Goal: Check status: Check status

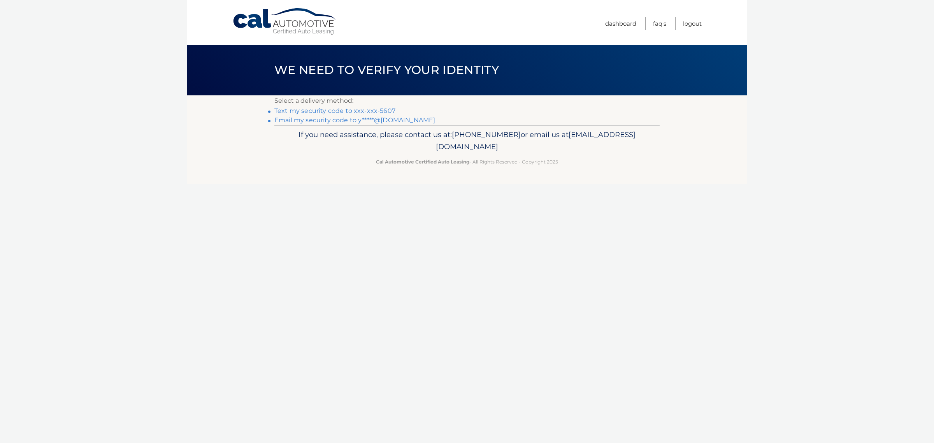
click at [435, 124] on link "Email my security code to y*****@yahoo.com" at bounding box center [354, 119] width 161 height 7
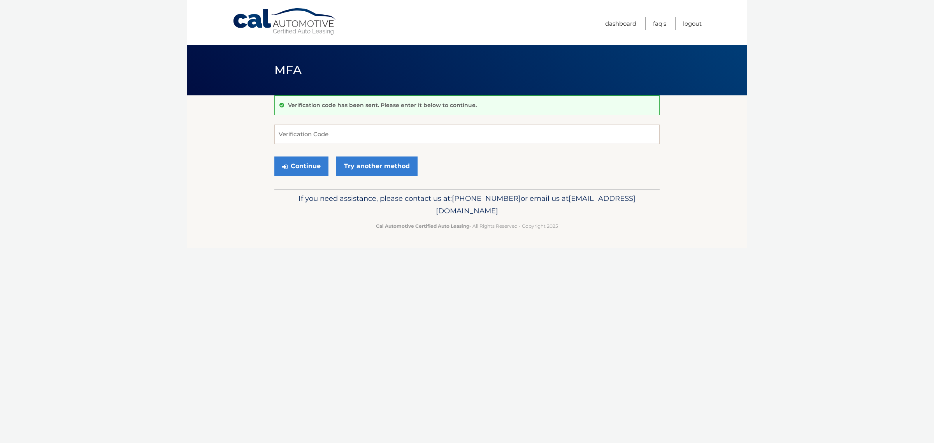
click at [298, 142] on input "Verification Code" at bounding box center [466, 134] width 385 height 19
paste input "110559"
click at [328, 176] on button "Continue" at bounding box center [301, 165] width 54 height 19
type input "110559"
click at [323, 176] on button "Continue" at bounding box center [301, 165] width 54 height 19
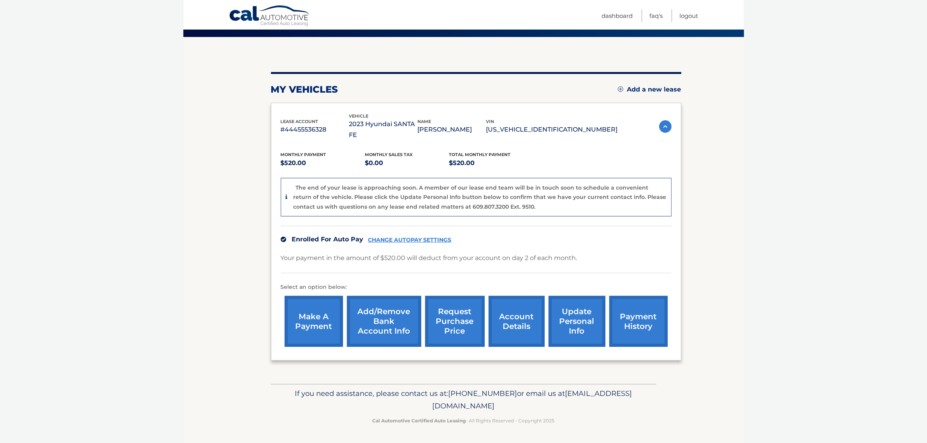
scroll to position [77, 0]
click at [638, 320] on link "payment history" at bounding box center [638, 321] width 58 height 51
click at [522, 331] on link "account details" at bounding box center [516, 321] width 56 height 51
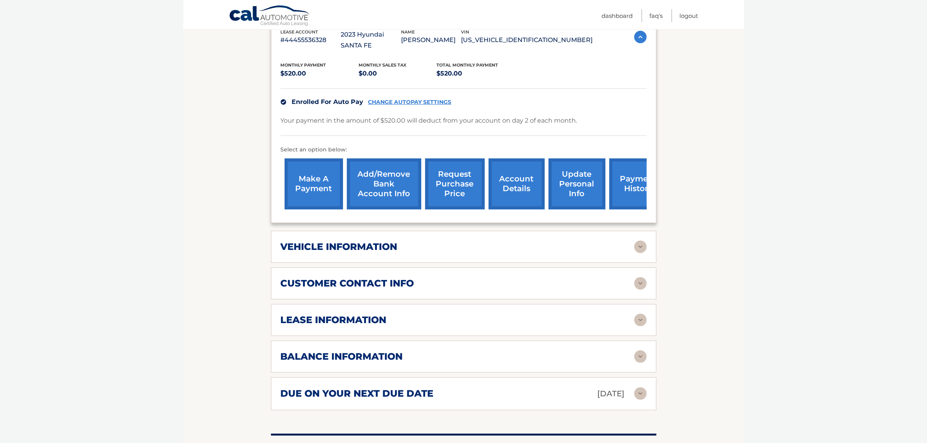
scroll to position [164, 0]
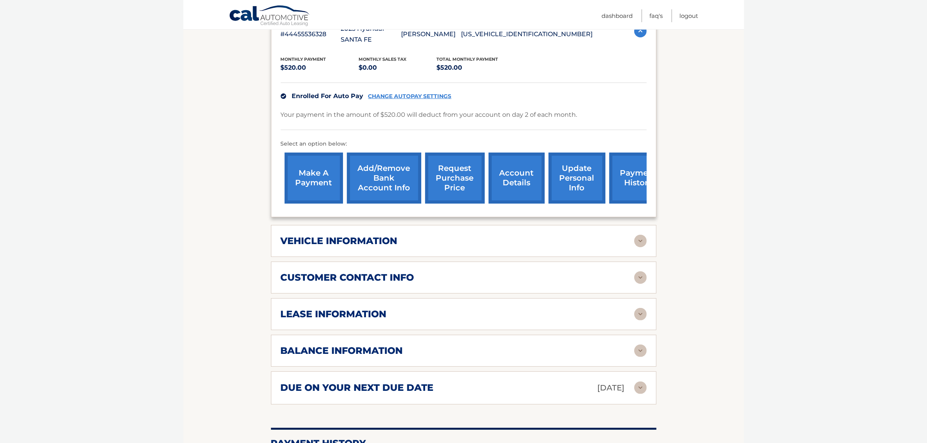
click at [377, 320] on h2 "lease information" at bounding box center [334, 314] width 106 height 12
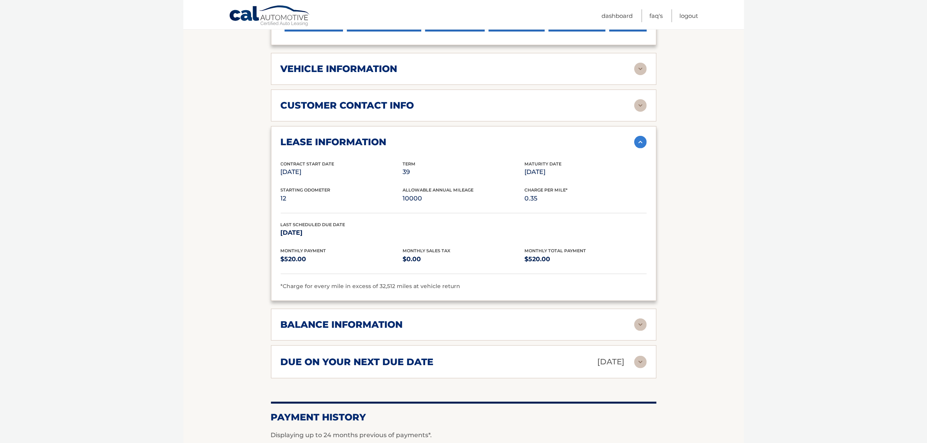
scroll to position [343, 0]
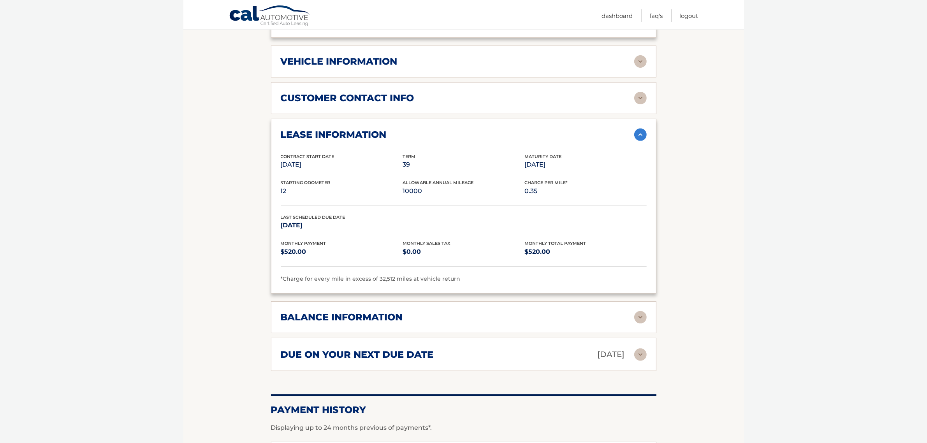
click at [383, 323] on h2 "balance information" at bounding box center [342, 317] width 122 height 12
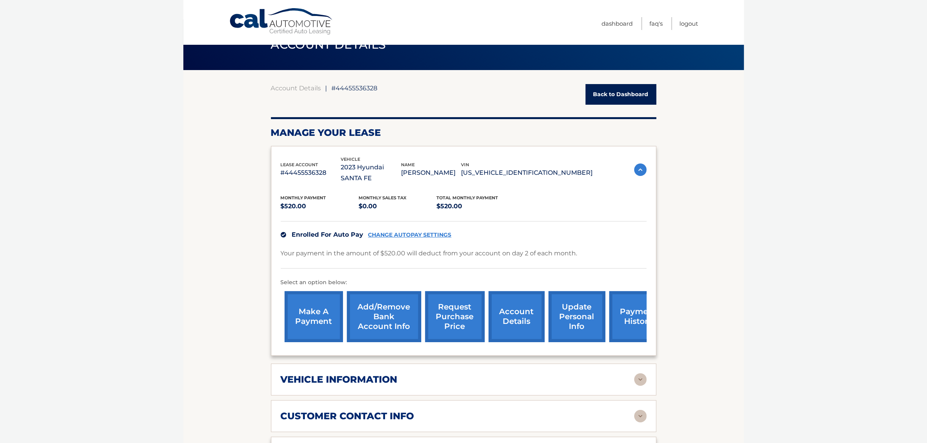
scroll to position [16, 0]
